Goal: Transaction & Acquisition: Purchase product/service

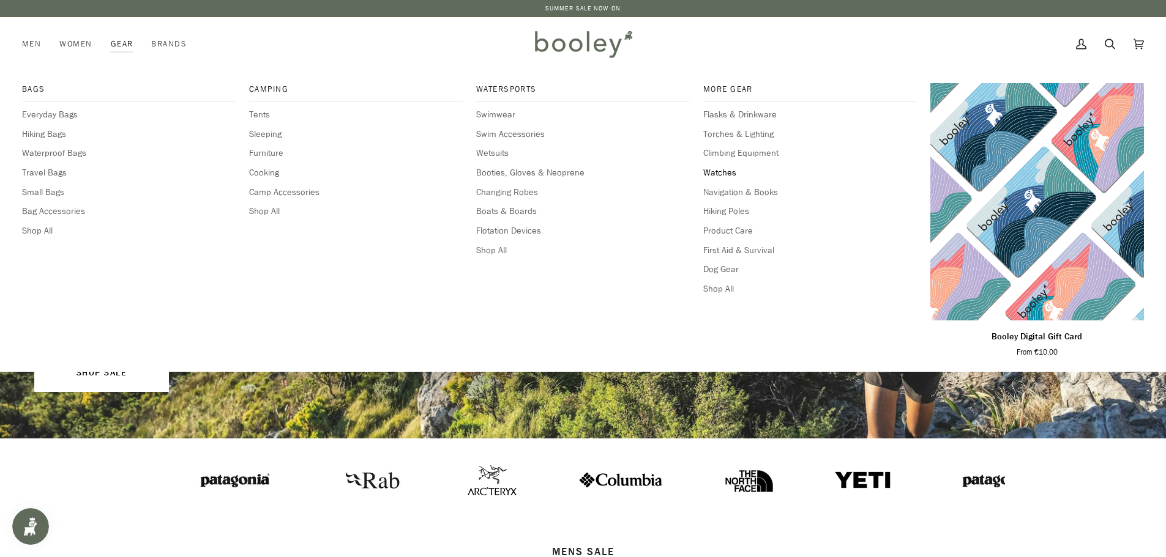
click at [725, 173] on span "Watches" at bounding box center [810, 172] width 214 height 13
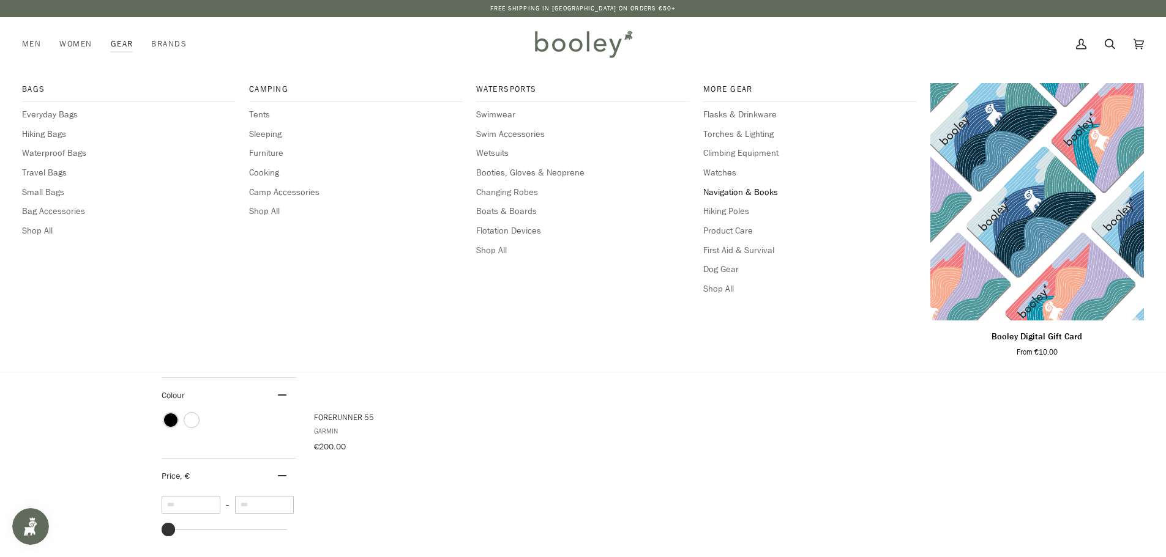
click at [725, 190] on span "Navigation & Books" at bounding box center [810, 192] width 214 height 13
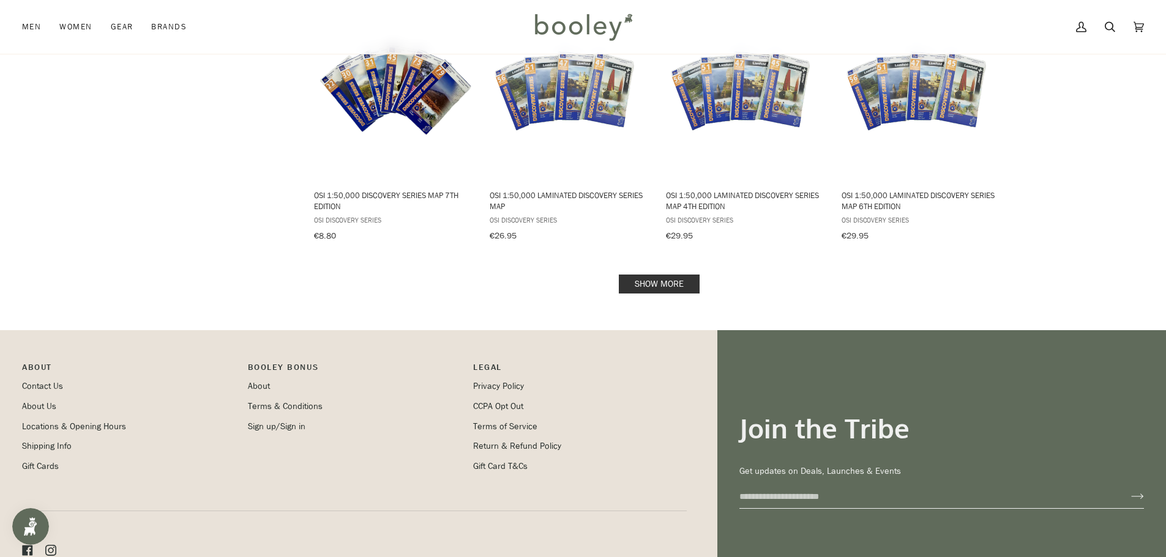
scroll to position [1285, 0]
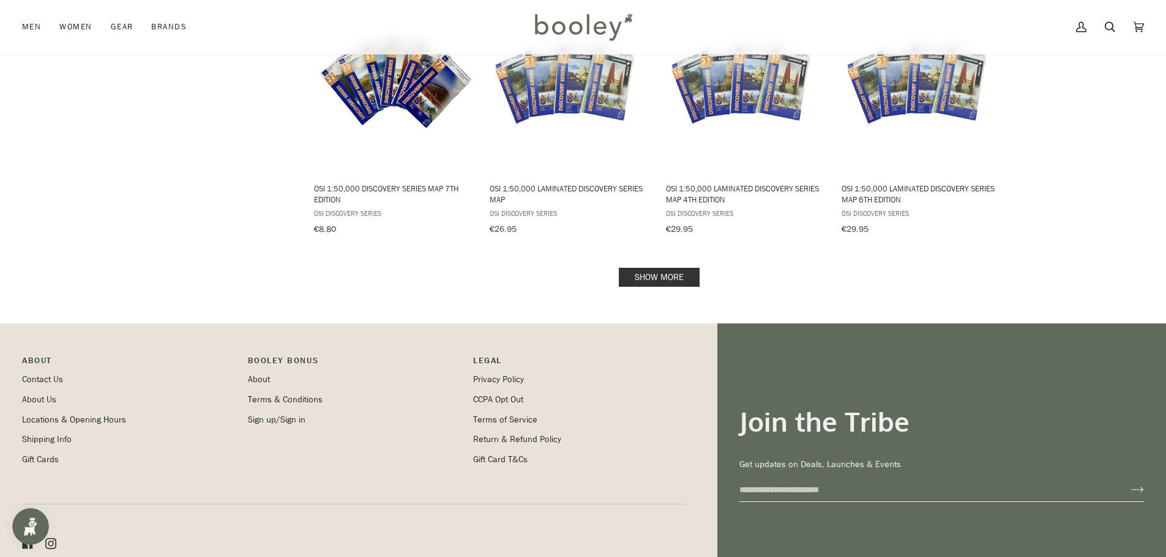
click at [630, 268] on link "Show more" at bounding box center [659, 277] width 81 height 19
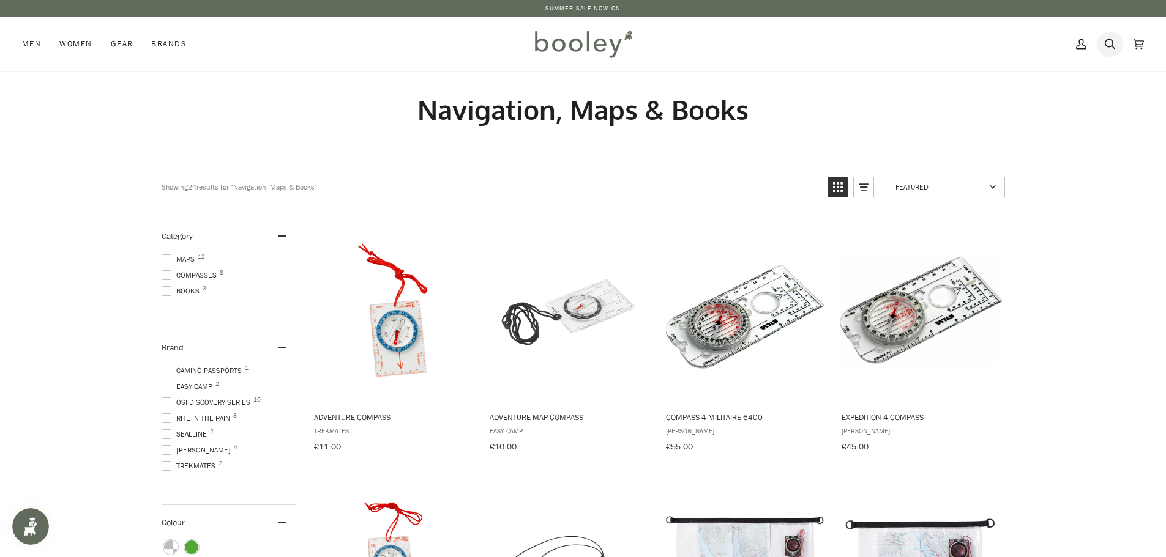
click at [1109, 39] on icon at bounding box center [1110, 44] width 10 height 10
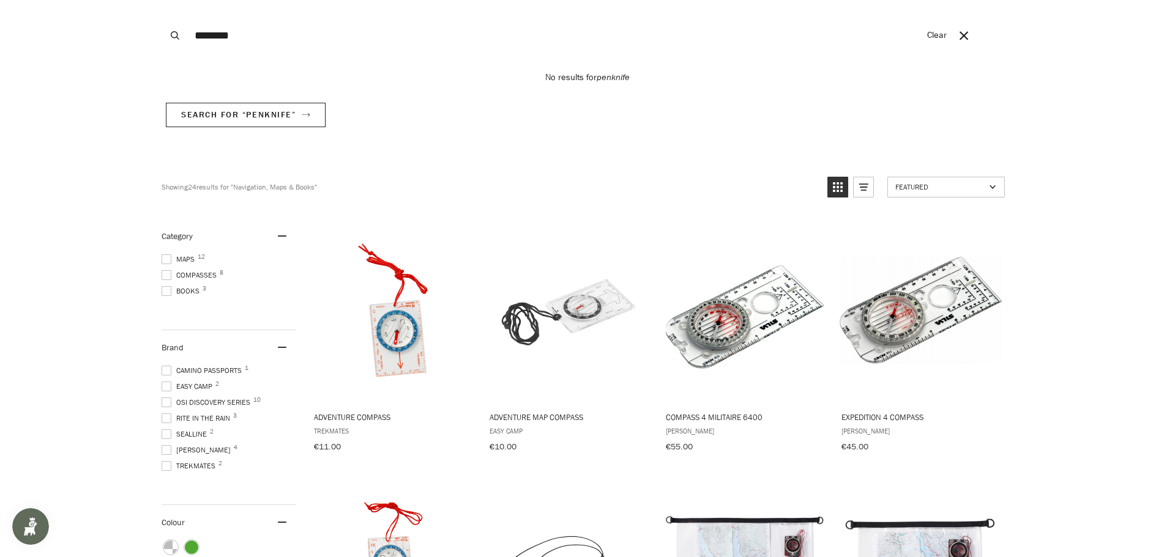
type input "********"
click at [162, 0] on button "Search" at bounding box center [175, 35] width 27 height 71
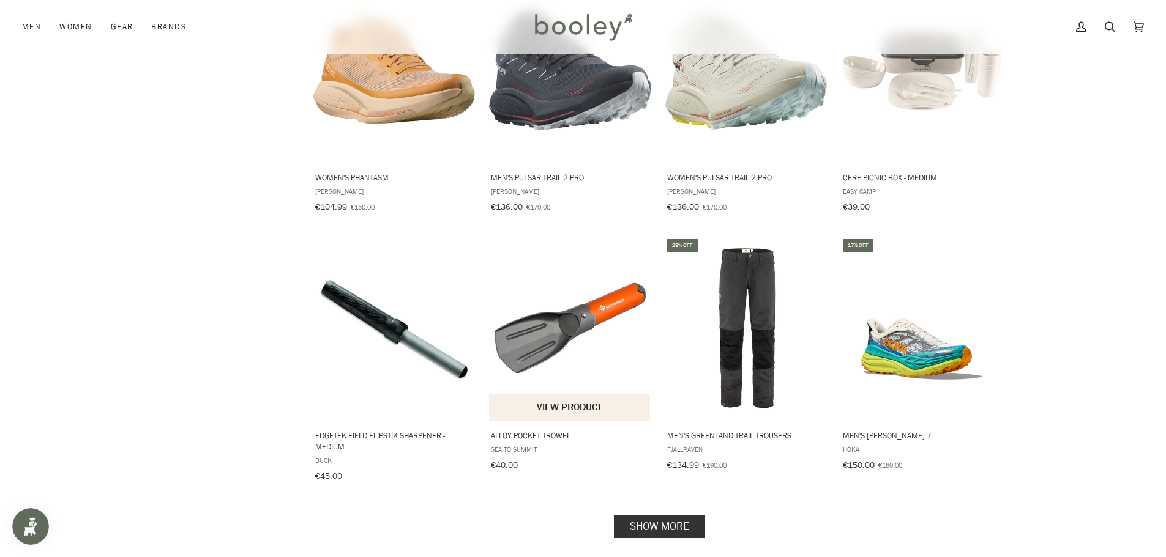
scroll to position [1163, 0]
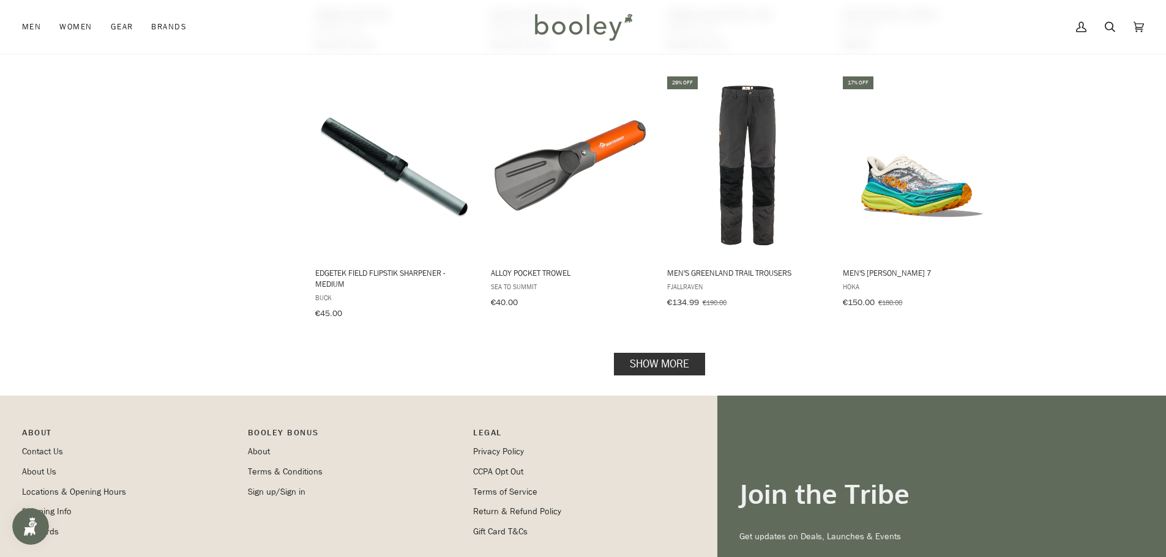
click at [637, 352] on link "Show more" at bounding box center [659, 363] width 91 height 23
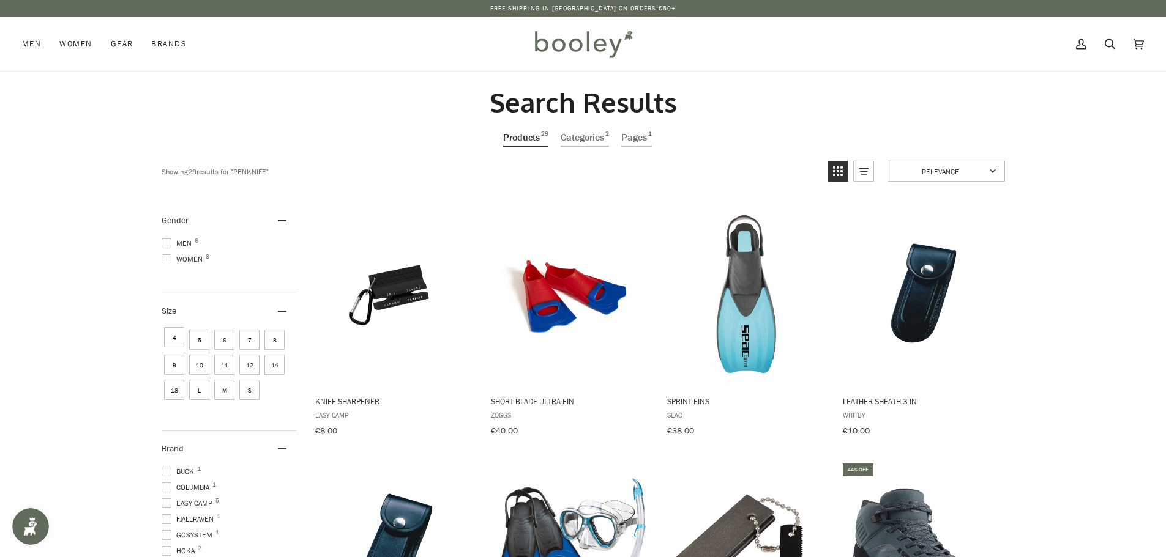
click at [1101, 39] on link "Search" at bounding box center [1109, 44] width 29 height 54
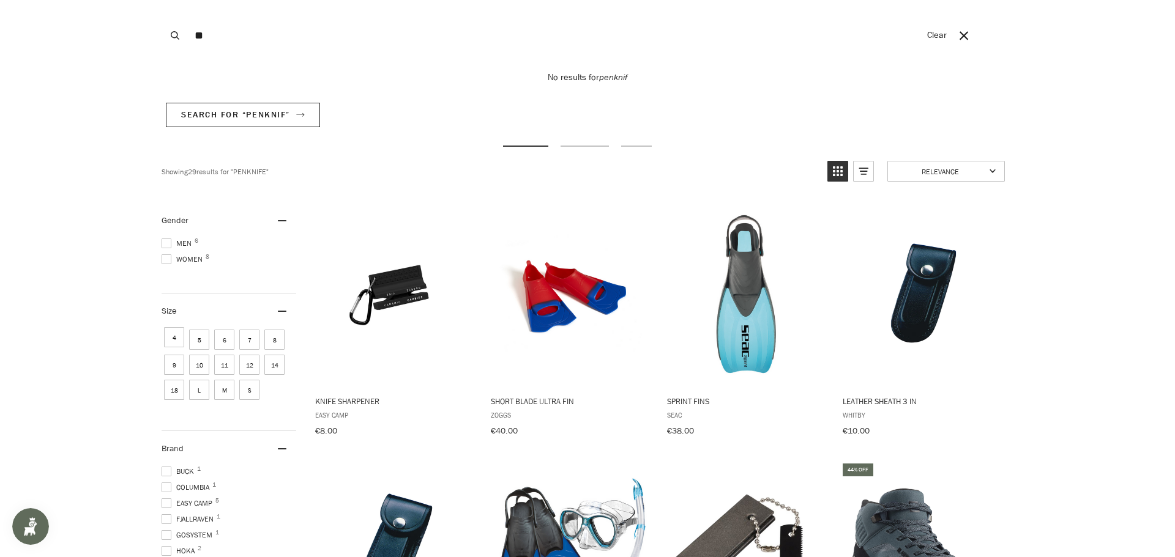
type input "*"
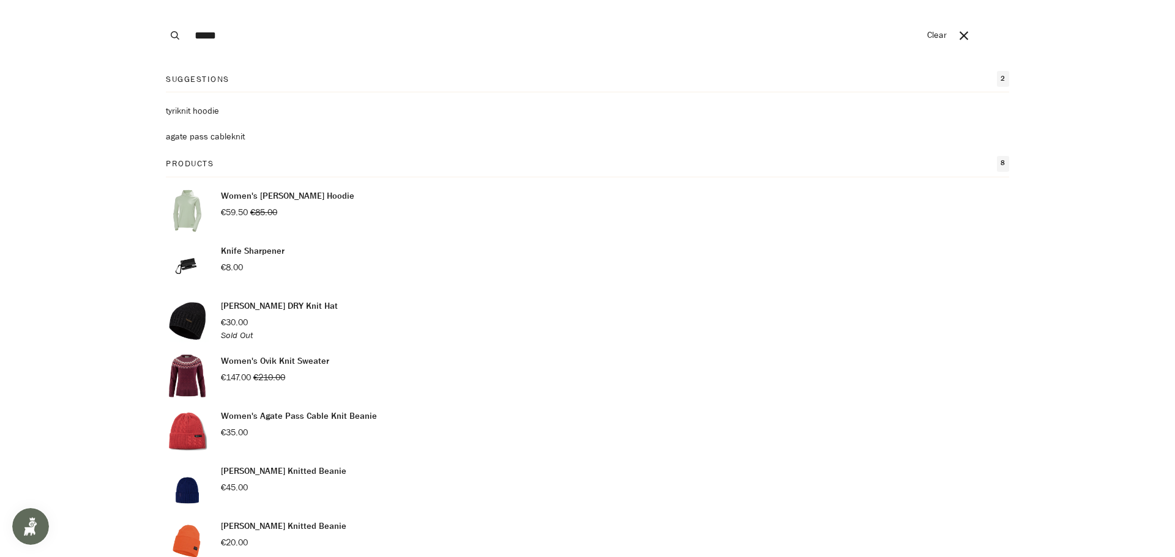
type input "*****"
click at [162, 0] on button "Search" at bounding box center [175, 35] width 27 height 71
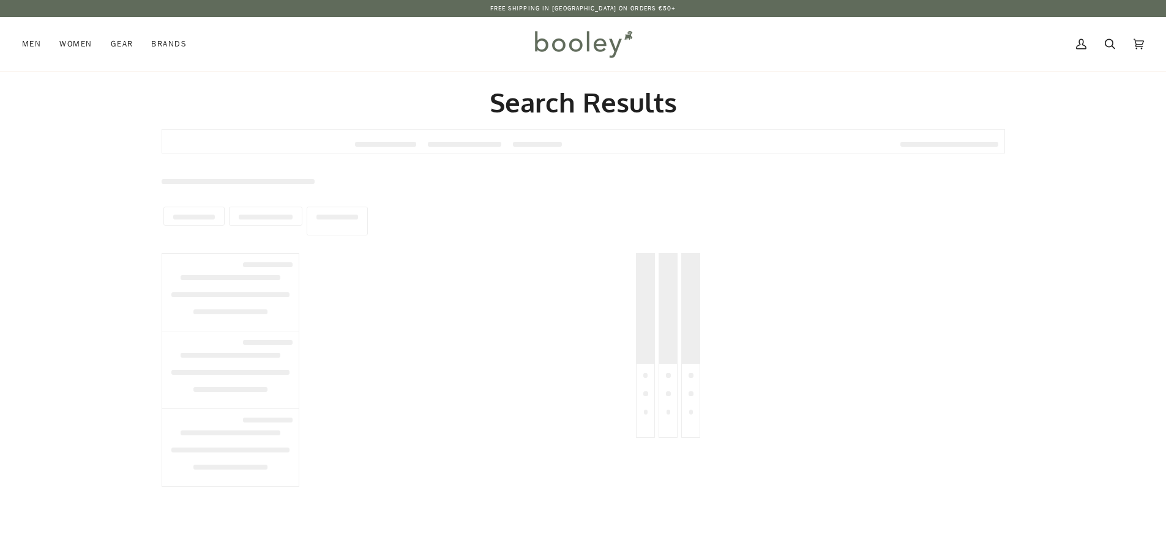
type input "*****"
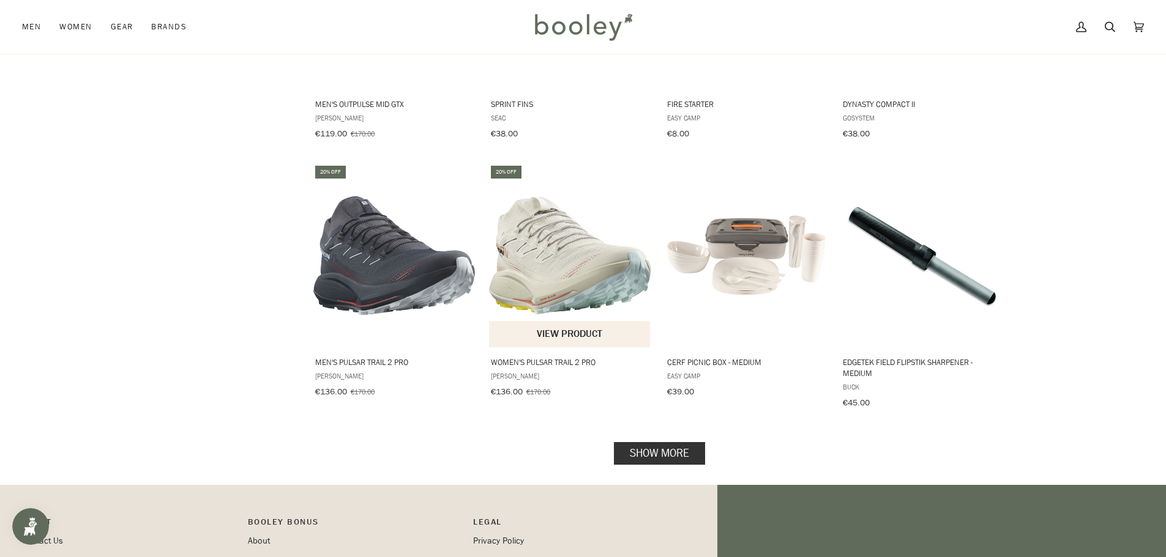
scroll to position [1101, 0]
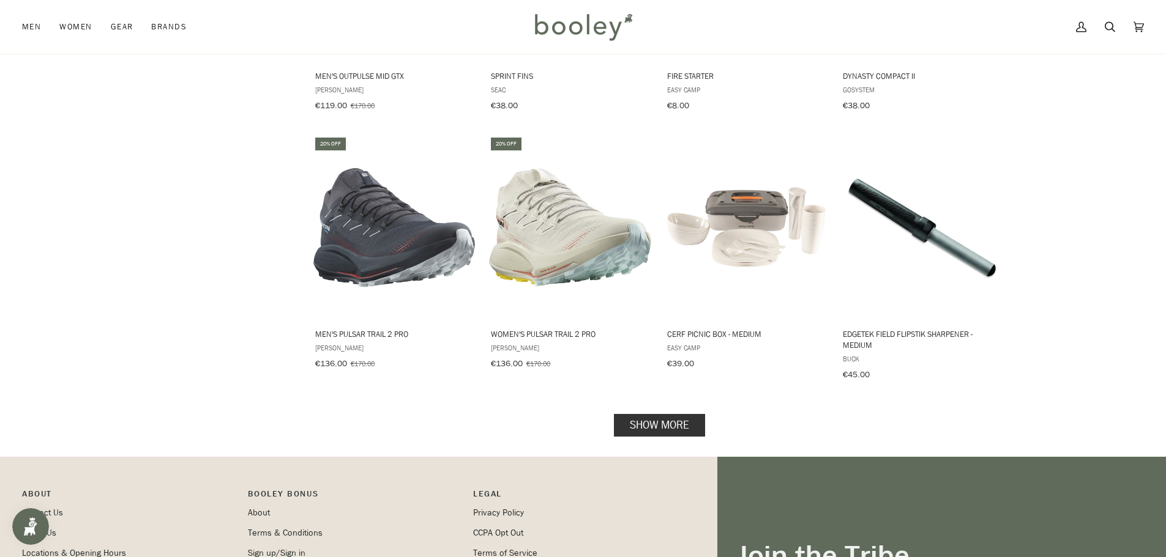
click at [660, 414] on link "Show more" at bounding box center [659, 425] width 91 height 23
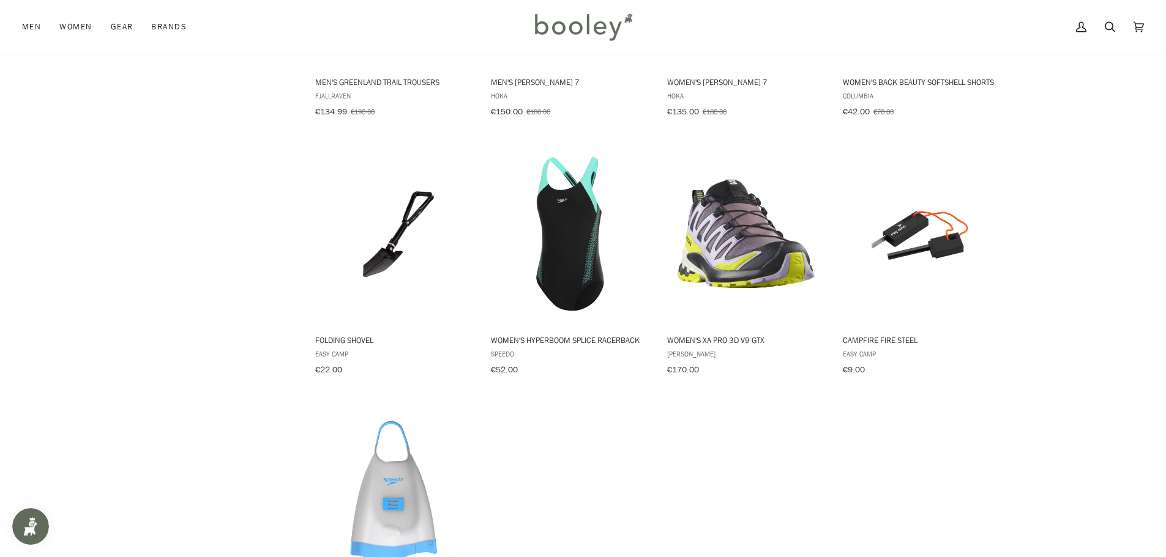
scroll to position [1713, 0]
